Goal: Check status: Check status

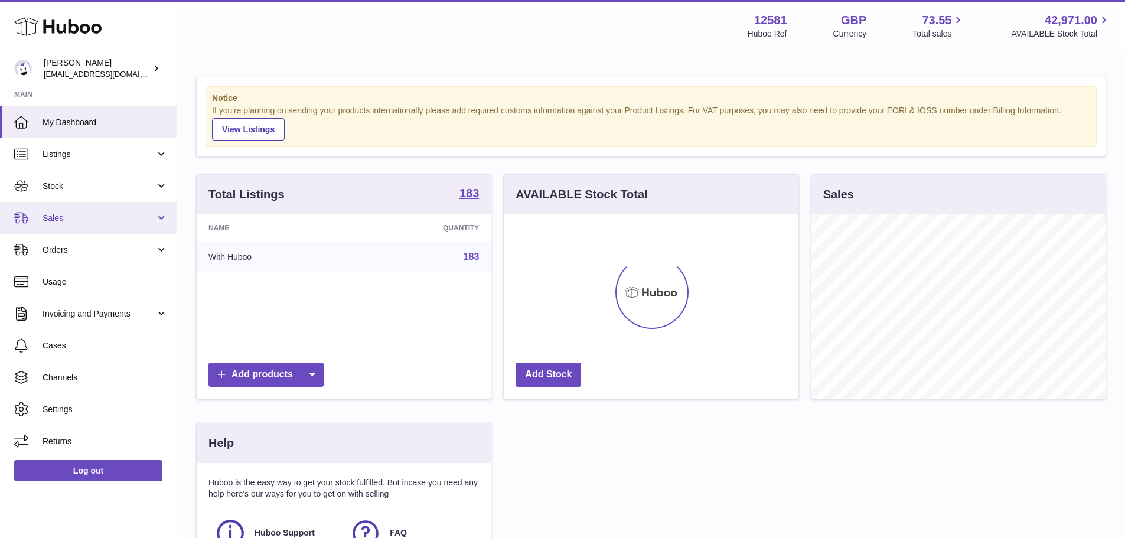
scroll to position [184, 295]
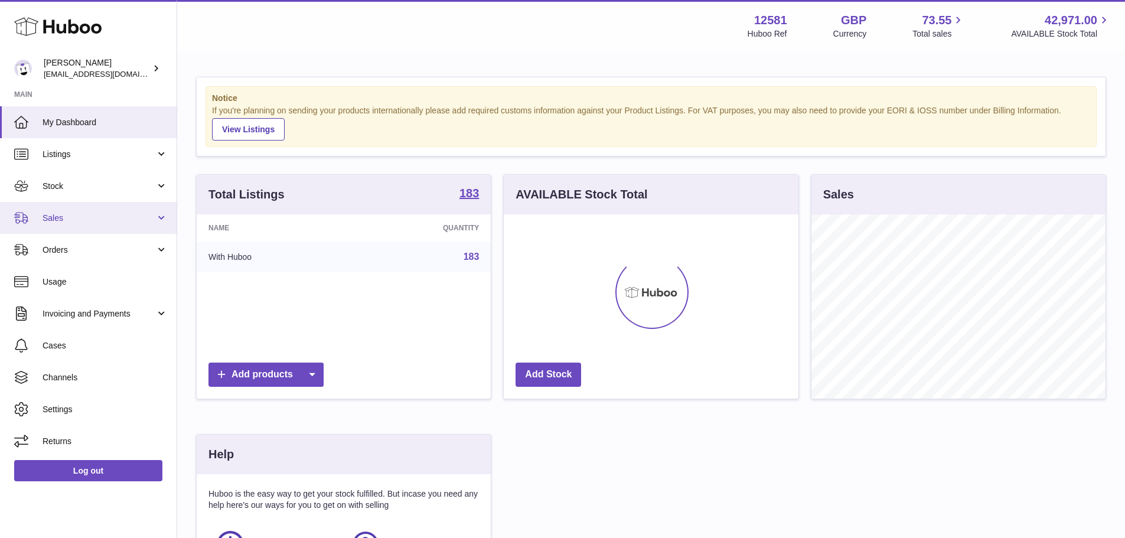
click at [90, 206] on link "Sales" at bounding box center [88, 218] width 177 height 32
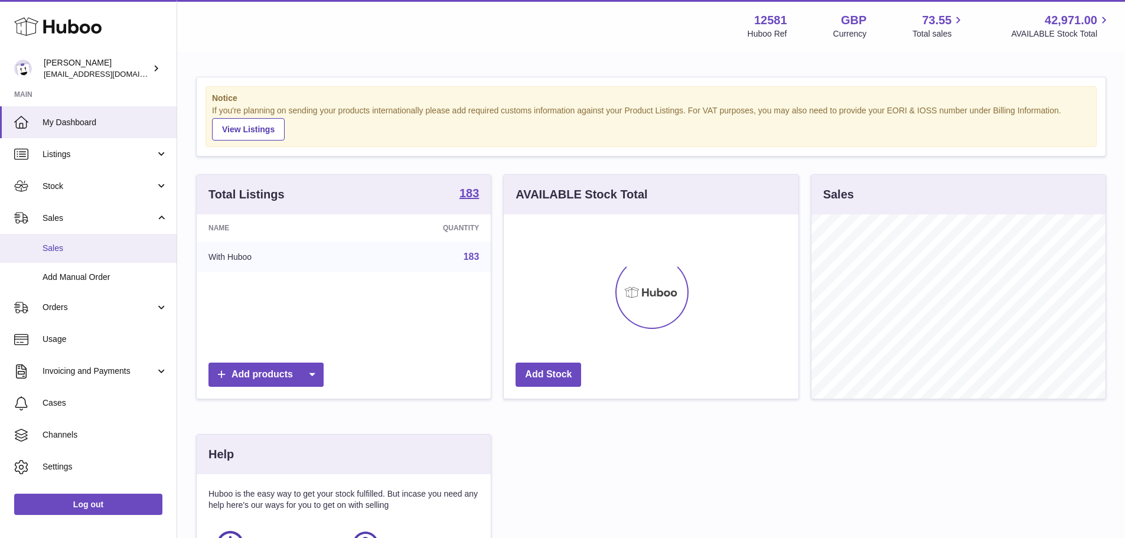
click at [96, 247] on span "Sales" at bounding box center [105, 248] width 125 height 11
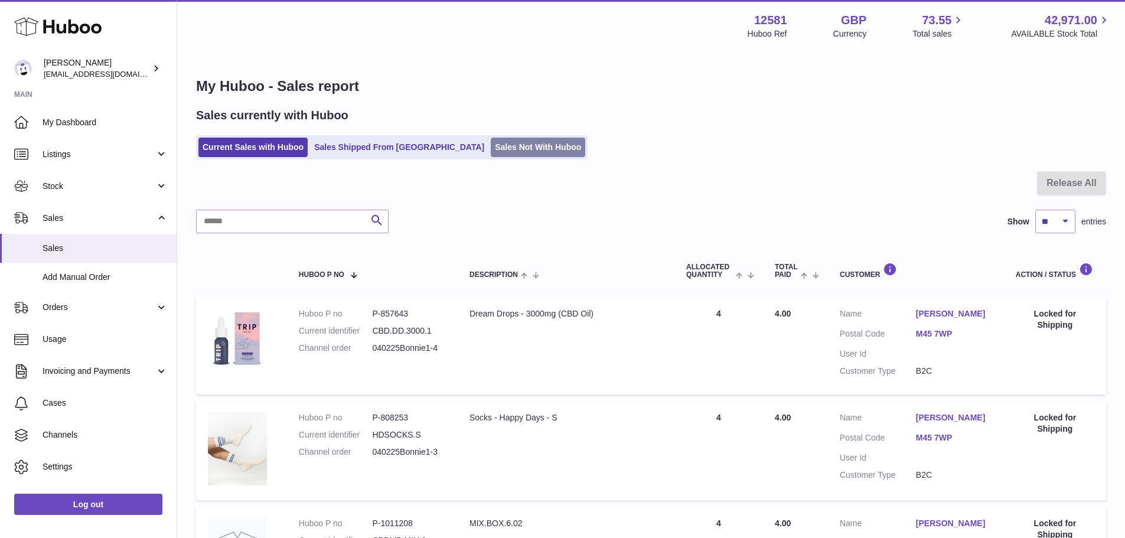
click at [491, 147] on link "Sales Not With Huboo" at bounding box center [538, 147] width 95 height 19
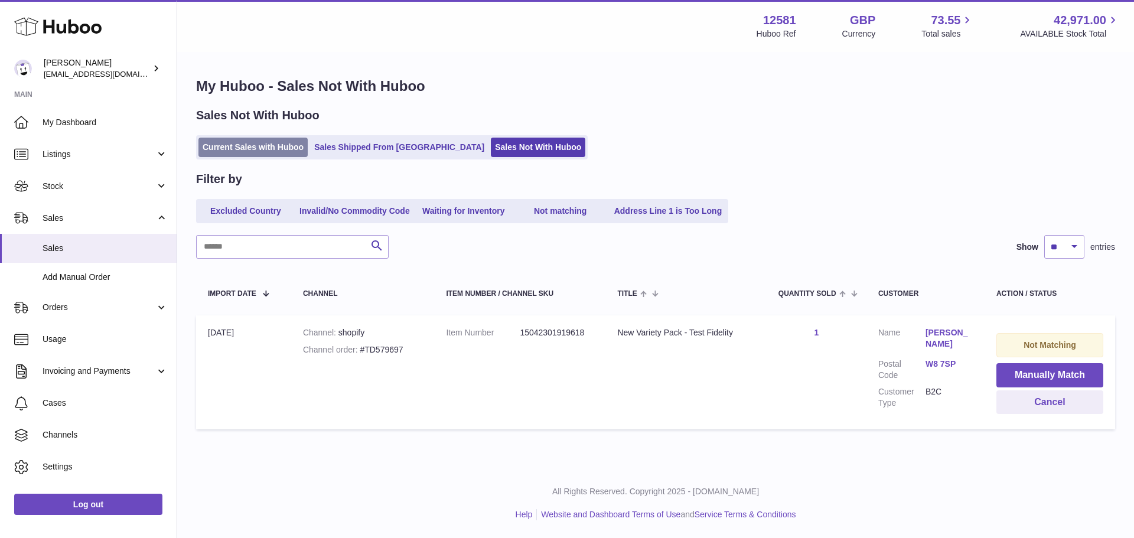
click at [261, 149] on link "Current Sales with Huboo" at bounding box center [253, 147] width 109 height 19
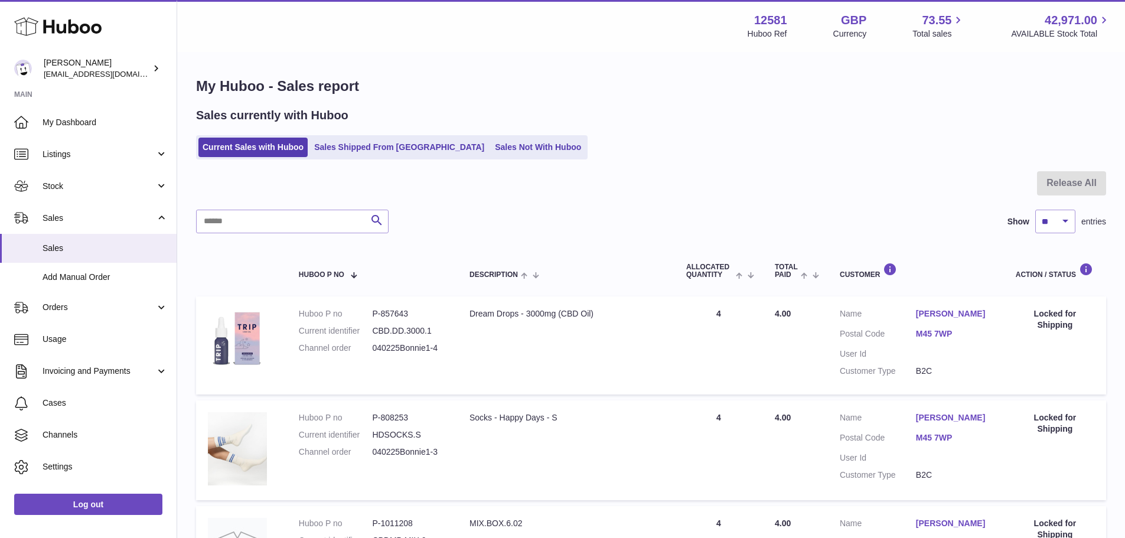
click at [106, 177] on link "Stock" at bounding box center [88, 186] width 177 height 32
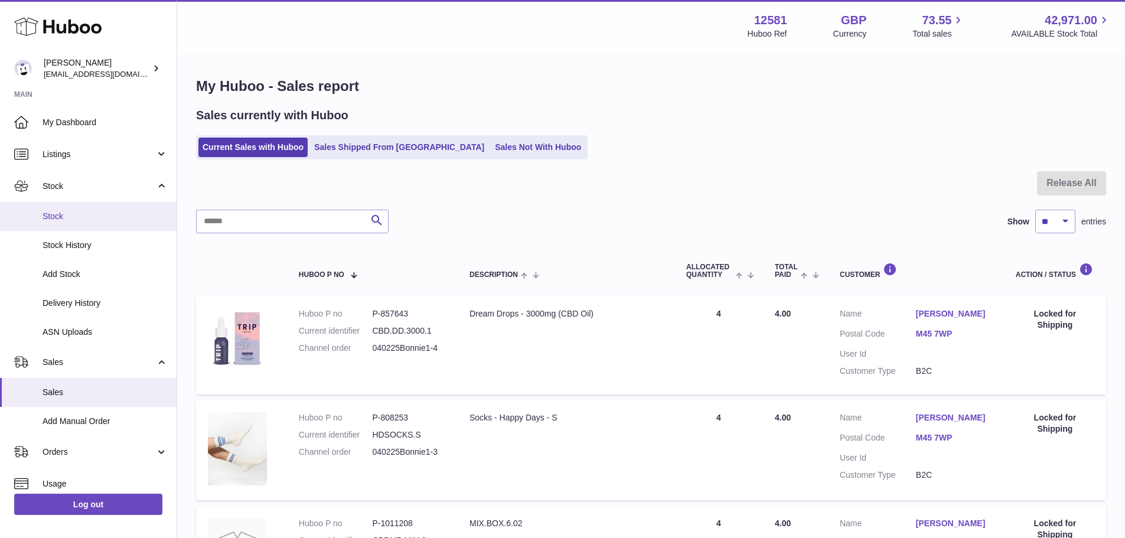
click at [97, 218] on span "Stock" at bounding box center [105, 216] width 125 height 11
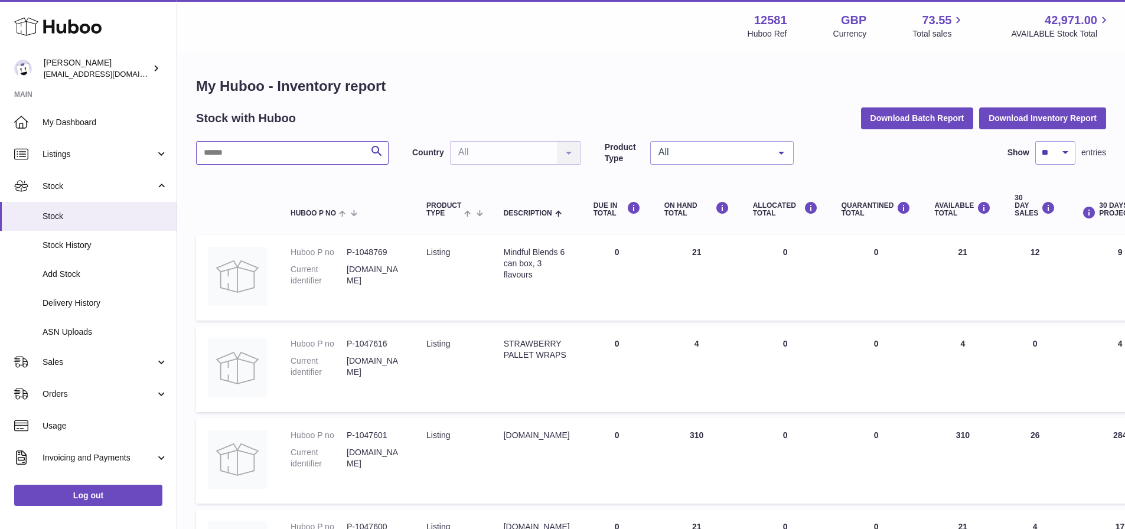
click at [301, 149] on input "text" at bounding box center [292, 153] width 193 height 24
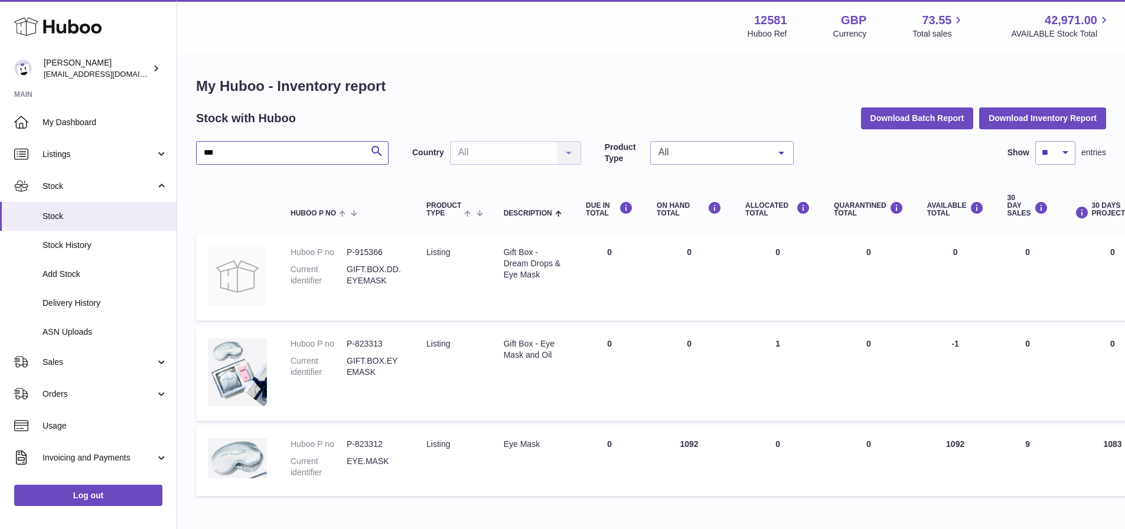
type input "***"
